Goal: Information Seeking & Learning: Learn about a topic

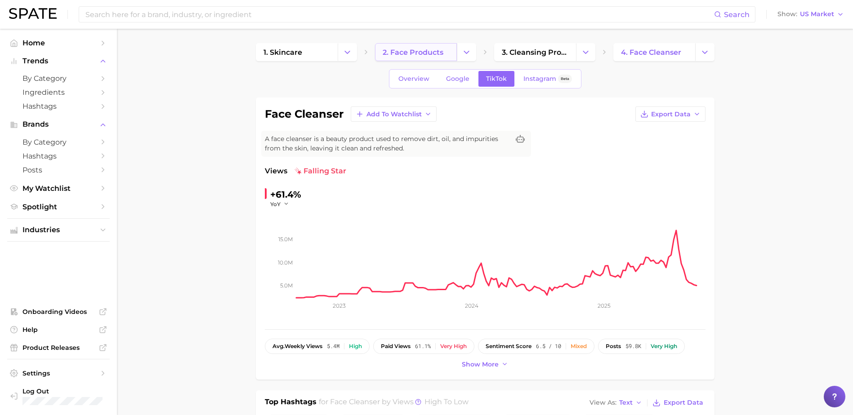
click at [401, 51] on span "2. face products" at bounding box center [413, 52] width 61 height 9
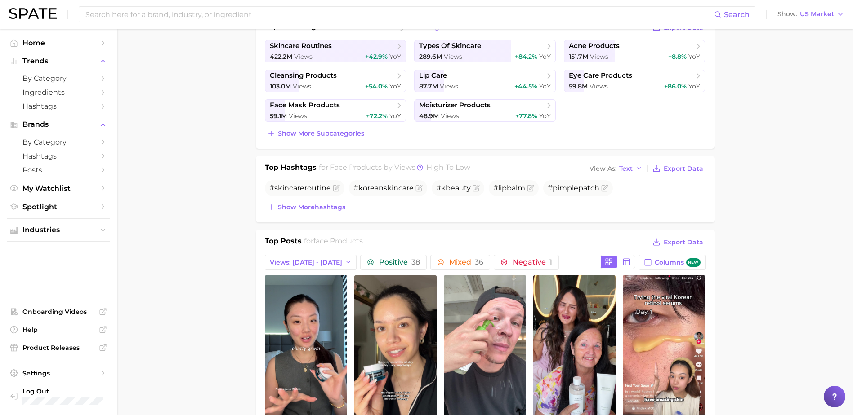
scroll to position [180, 0]
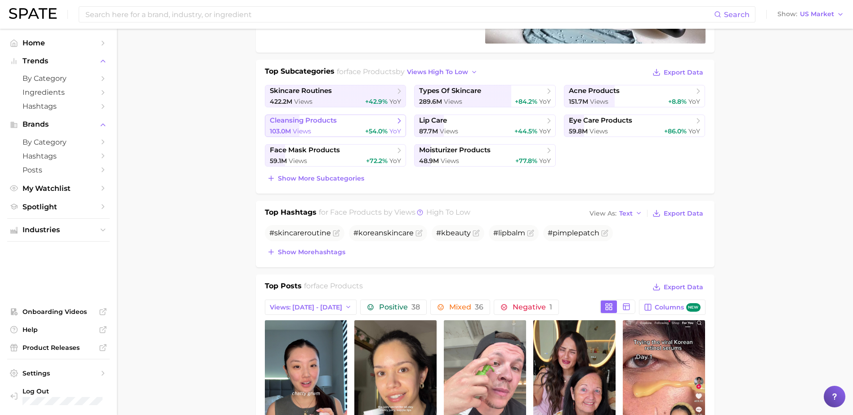
click at [362, 132] on div "103.0m Views +54.0% YoY" at bounding box center [336, 131] width 132 height 9
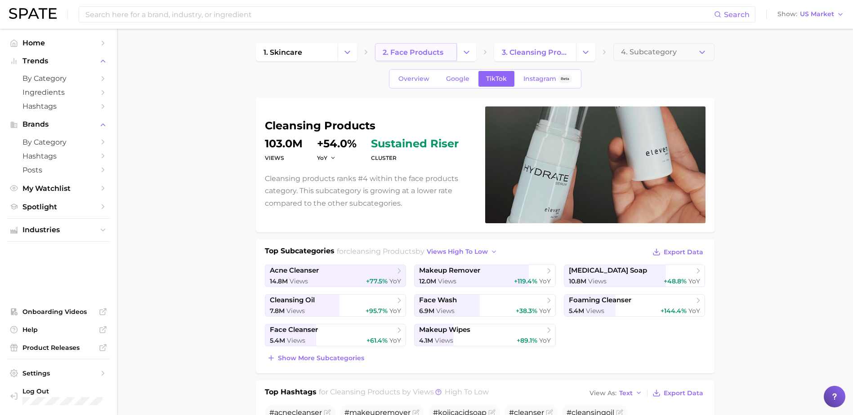
click at [401, 49] on span "2. face products" at bounding box center [413, 52] width 61 height 9
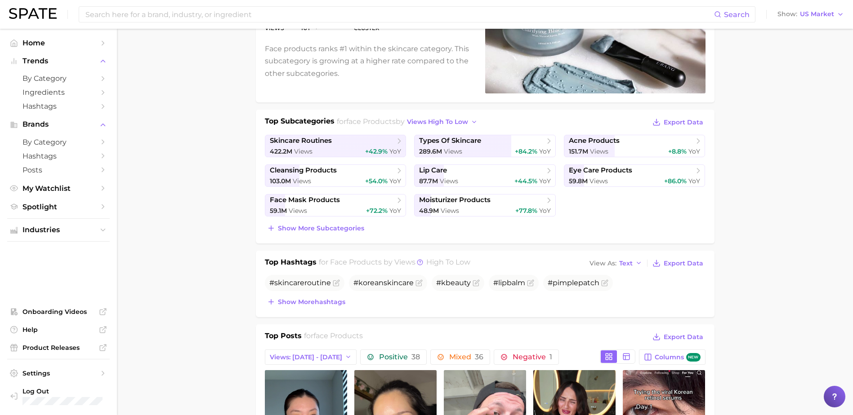
scroll to position [90, 0]
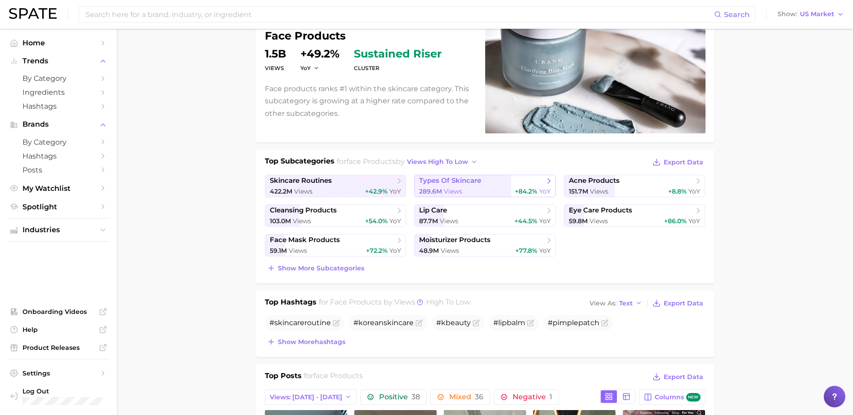
click at [455, 180] on span "types of skincare" at bounding box center [450, 181] width 62 height 9
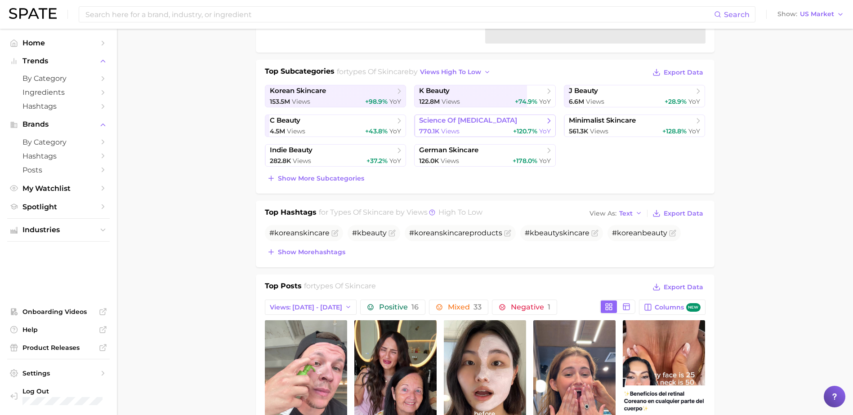
click at [439, 136] on link "science of [MEDICAL_DATA] 770.1k Views +120.7% YoY" at bounding box center [485, 126] width 142 height 22
